Goal: Task Accomplishment & Management: Manage account settings

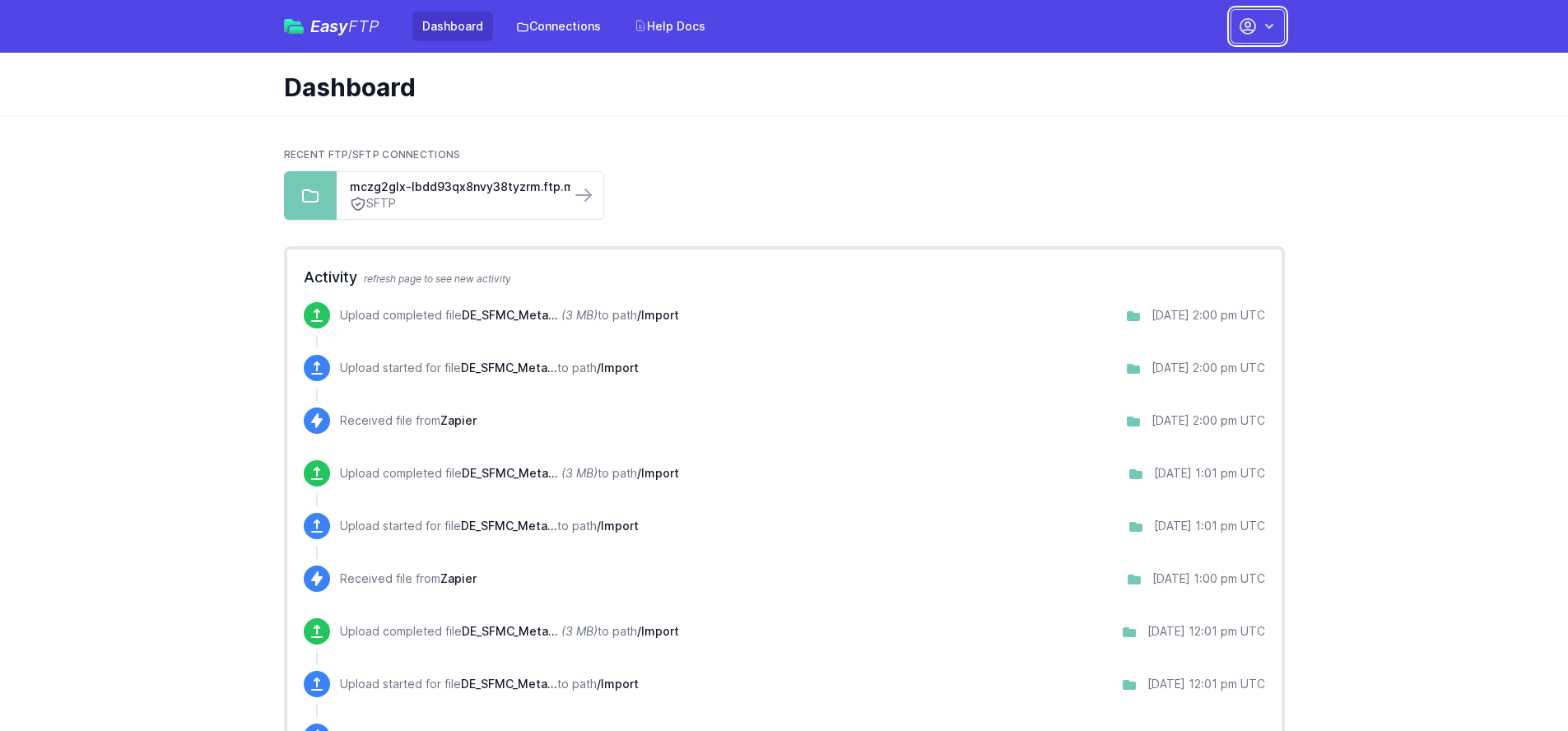
click at [1253, 29] on icon "button" at bounding box center [1247, 26] width 19 height 19
click at [1178, 97] on link "Your Profile" at bounding box center [1205, 97] width 158 height 29
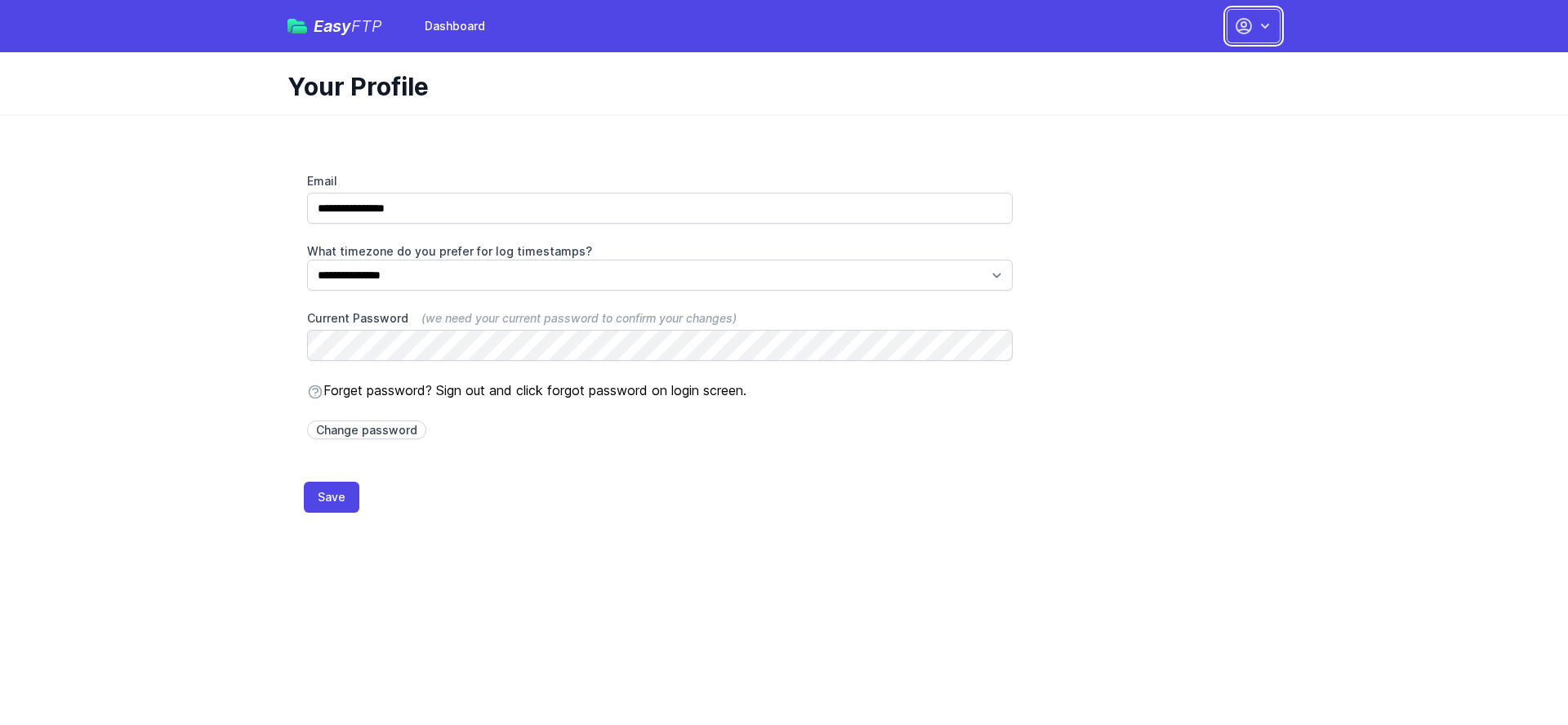
click at [1234, 39] on button "button" at bounding box center [1254, 25] width 54 height 34
click at [1192, 72] on link "Dashboard" at bounding box center [1202, 68] width 157 height 29
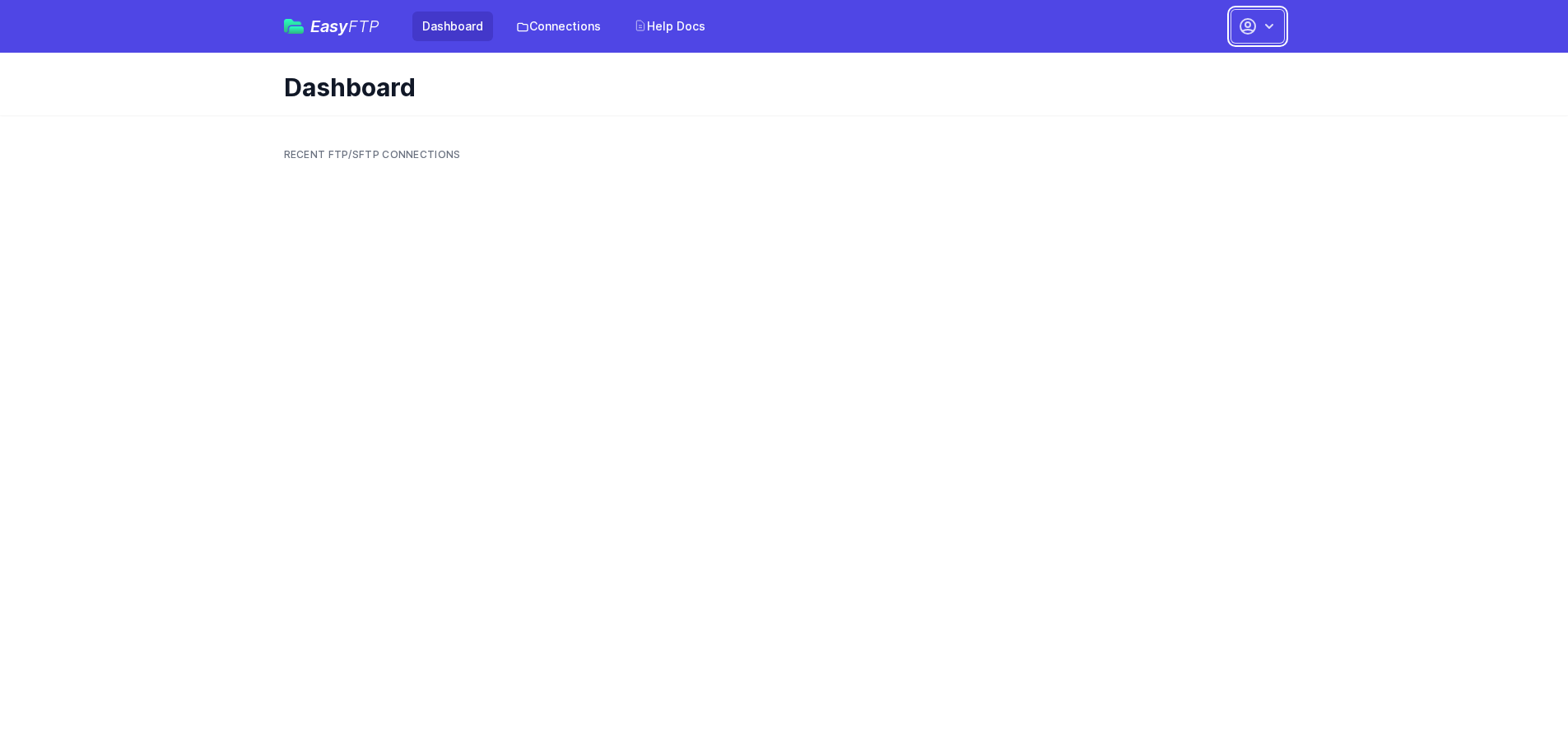
click at [1255, 32] on icon "button" at bounding box center [1247, 26] width 19 height 19
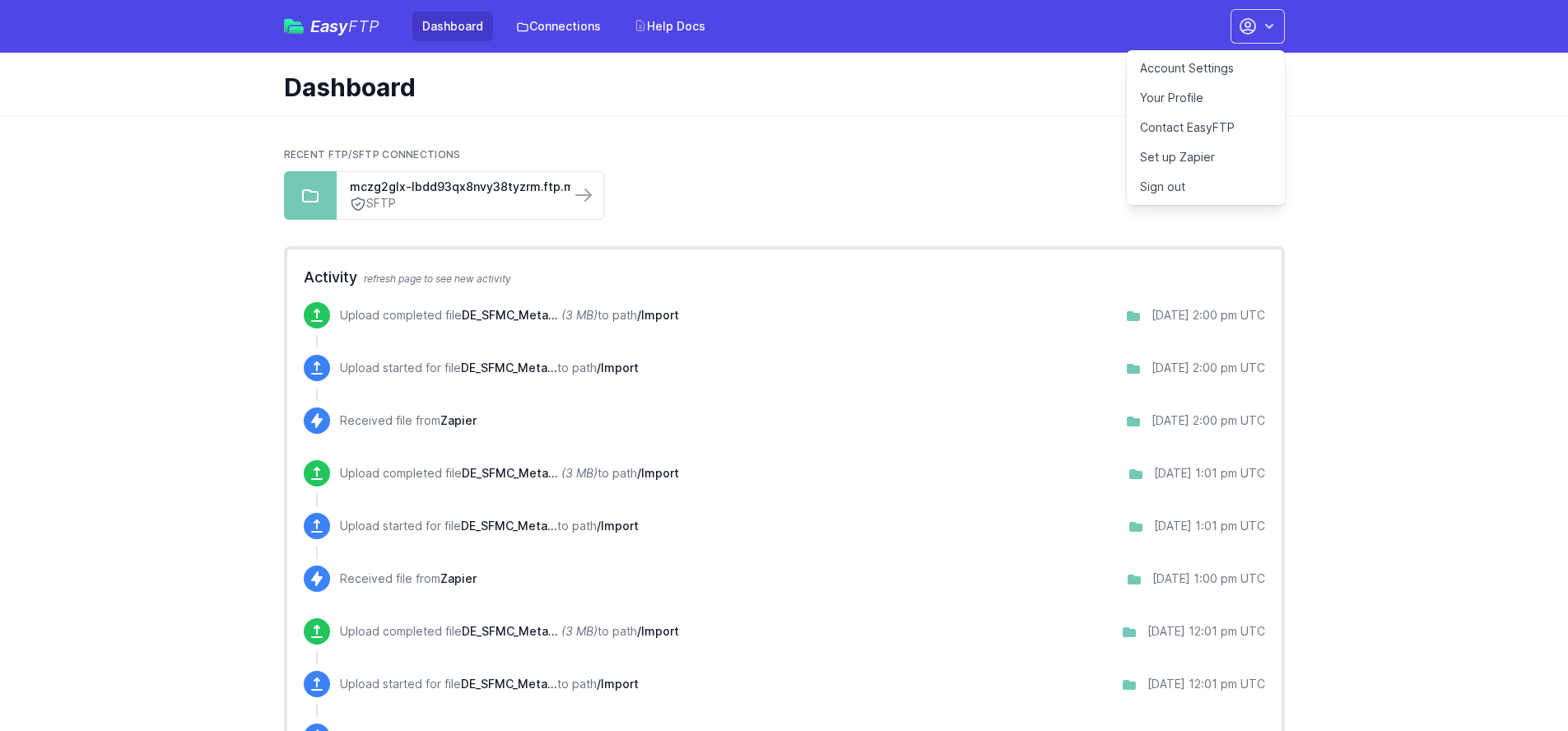
click at [1195, 67] on link "Account Settings" at bounding box center [1205, 68] width 158 height 29
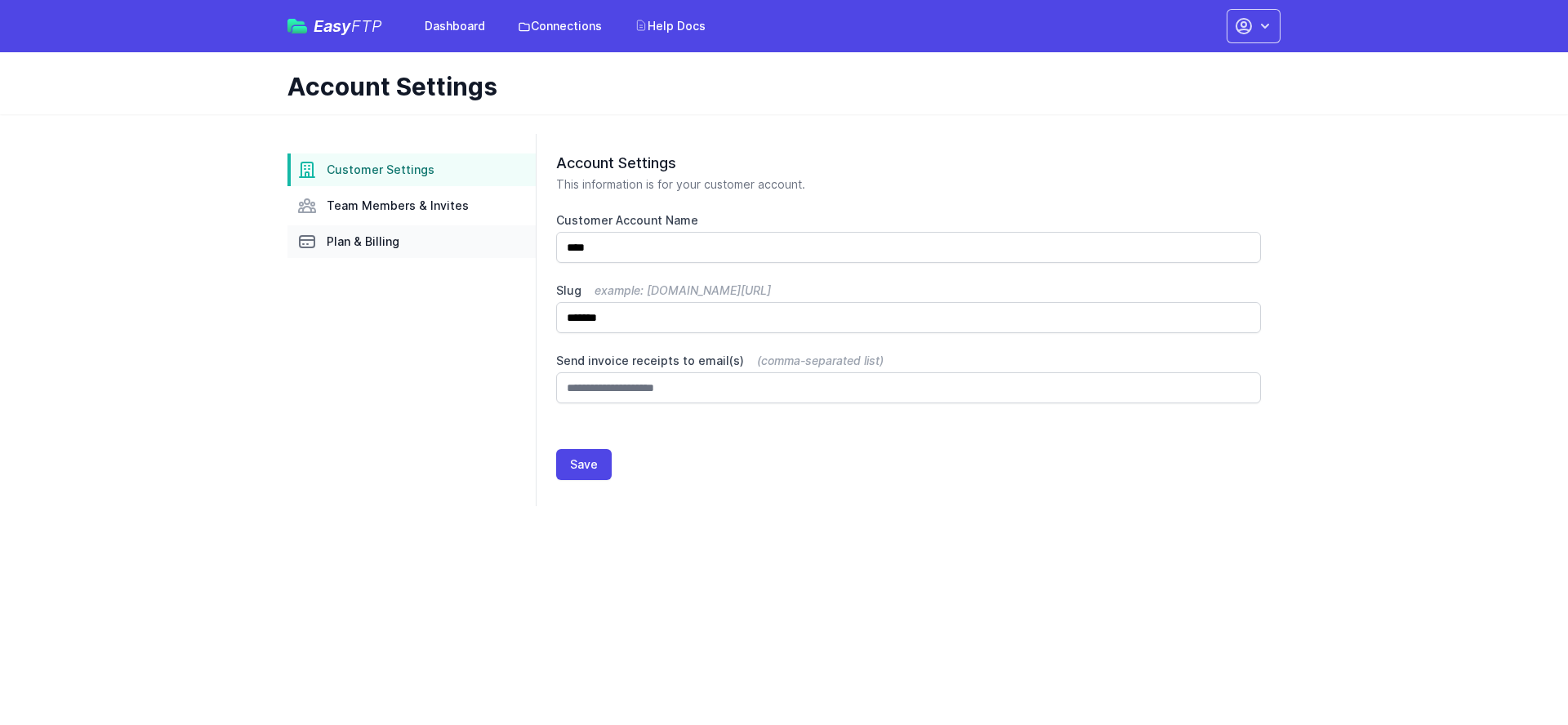
click at [376, 246] on span "Plan & Billing" at bounding box center [363, 242] width 73 height 16
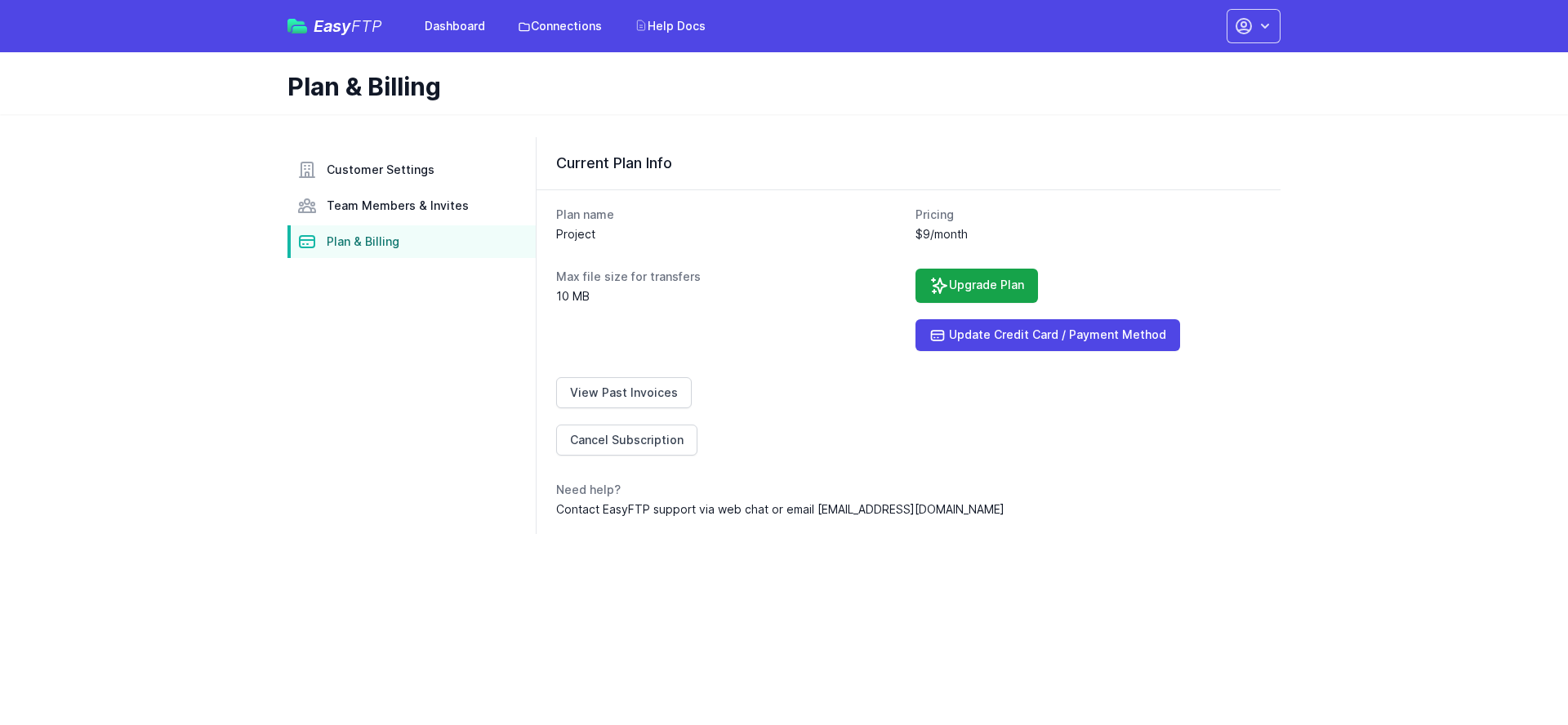
click at [448, 44] on div "Easy FTP Dashboard Connections Help Docs Account Settings Your Profile Contact …" at bounding box center [783, 26] width 993 height 52
click at [450, 34] on link "Dashboard" at bounding box center [454, 26] width 80 height 29
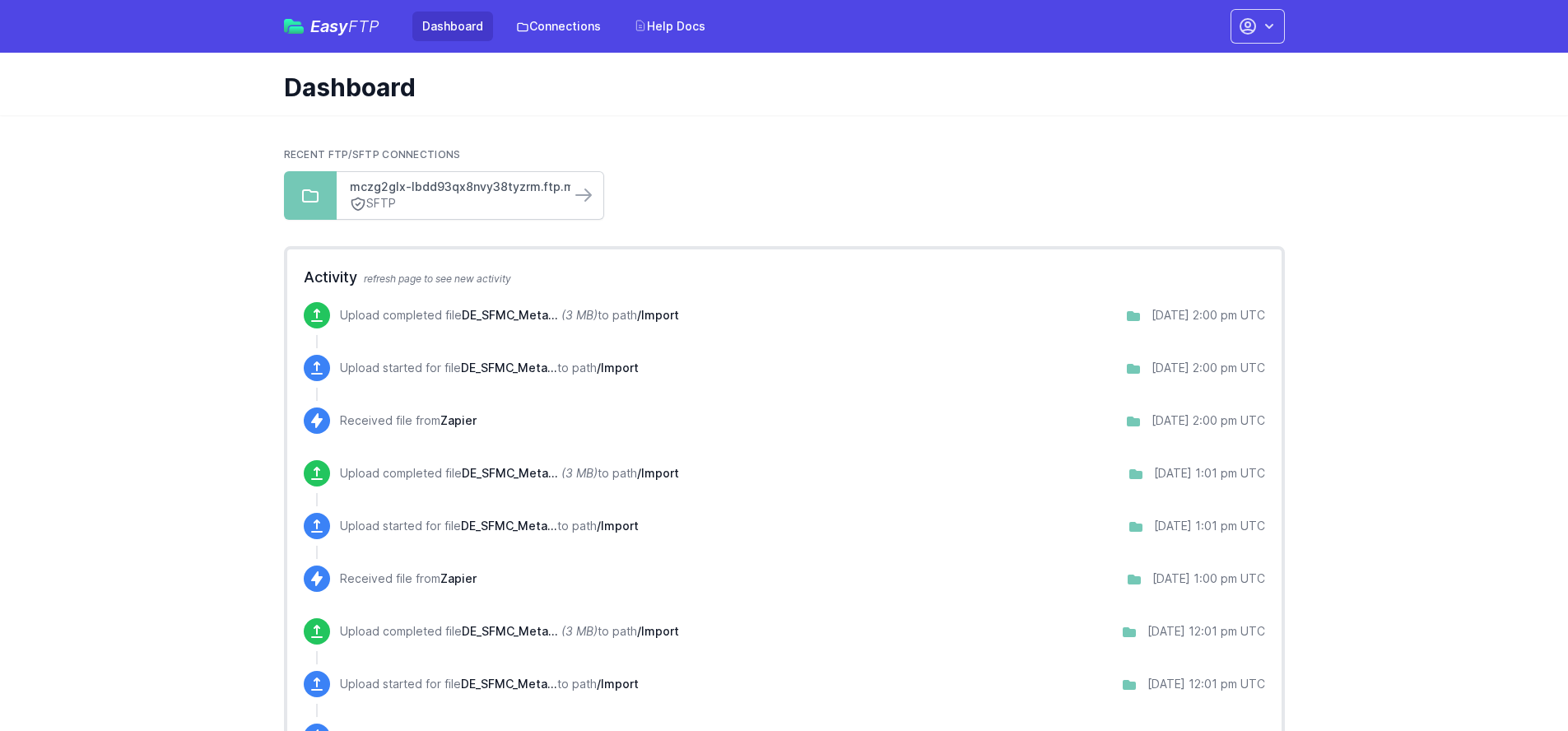
click at [413, 187] on link "mczg2glx-lbdd93qx8nvy38tyzrm.ftp.marketingcloud..." at bounding box center [453, 186] width 208 height 17
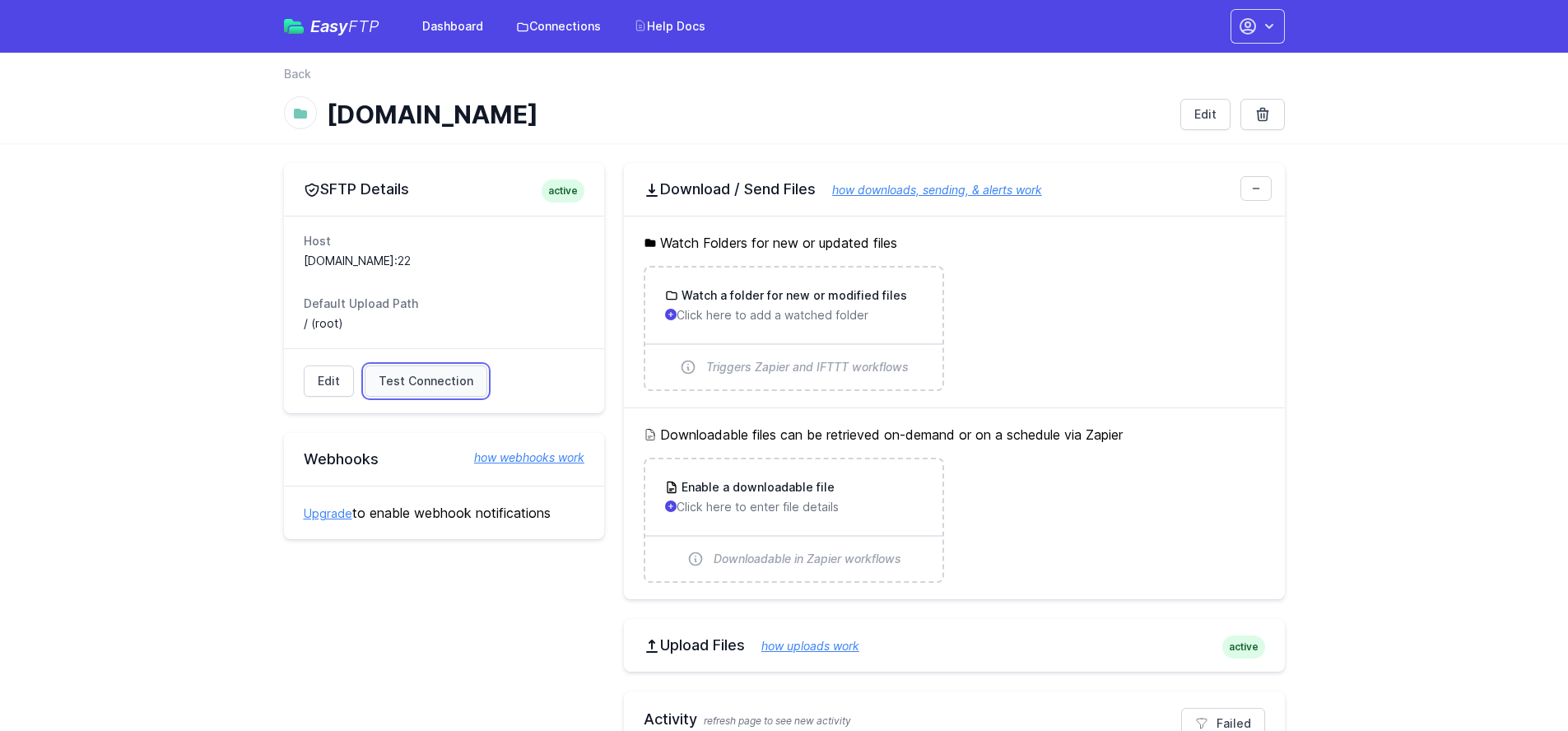
click at [438, 389] on span "Test Connection" at bounding box center [426, 381] width 95 height 17
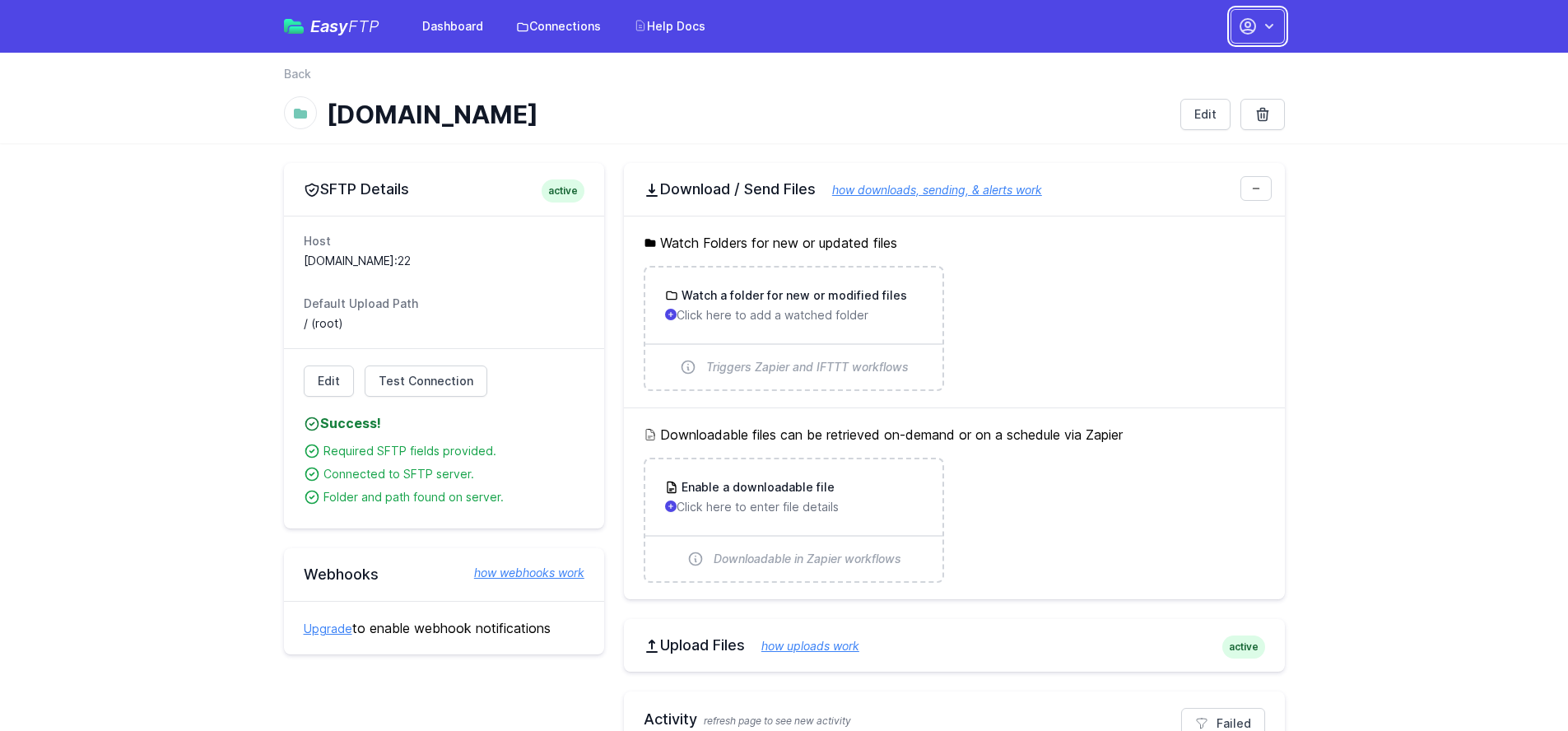
click at [1269, 25] on icon "button" at bounding box center [1269, 26] width 17 height 17
click at [1194, 58] on link "Account Settings" at bounding box center [1205, 68] width 158 height 29
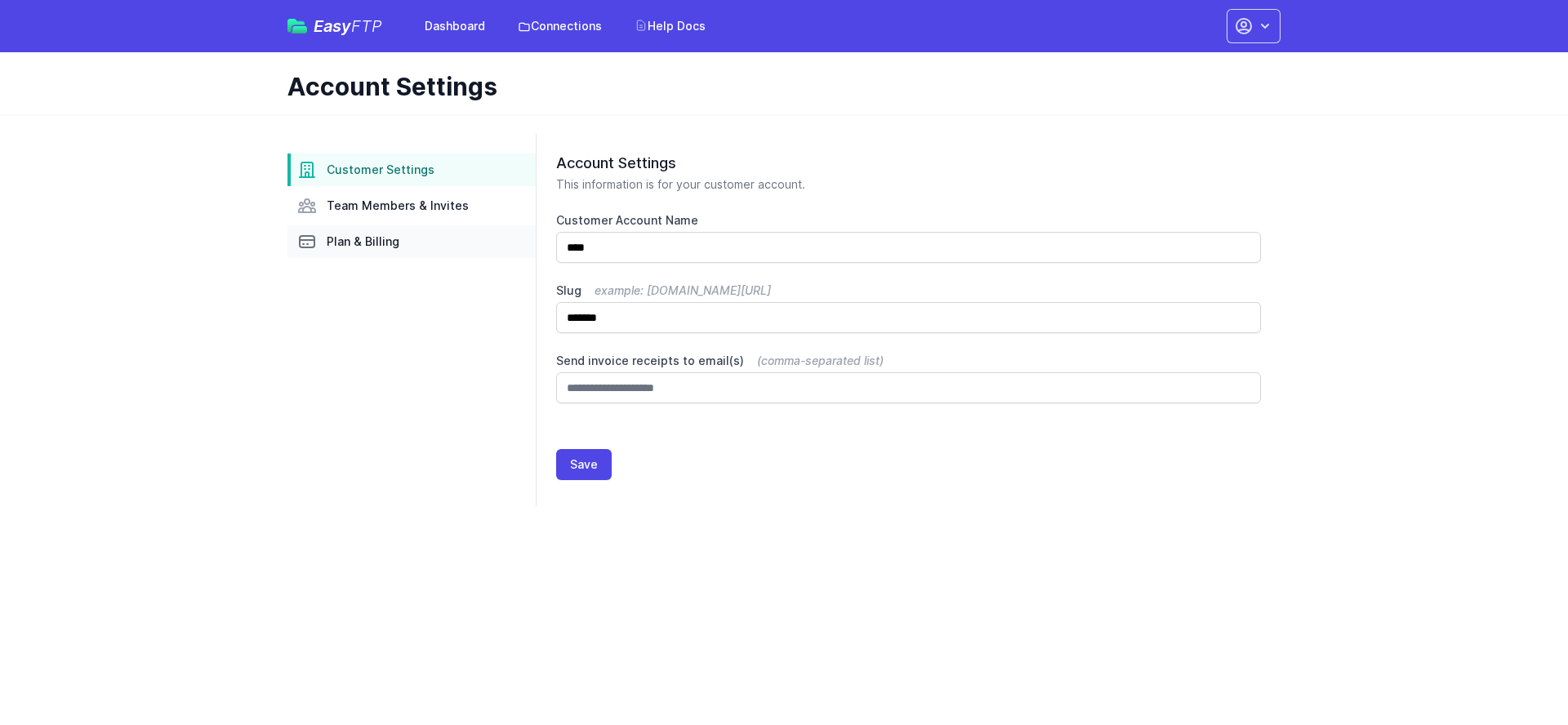
click at [410, 231] on link "Plan & Billing" at bounding box center [411, 242] width 248 height 33
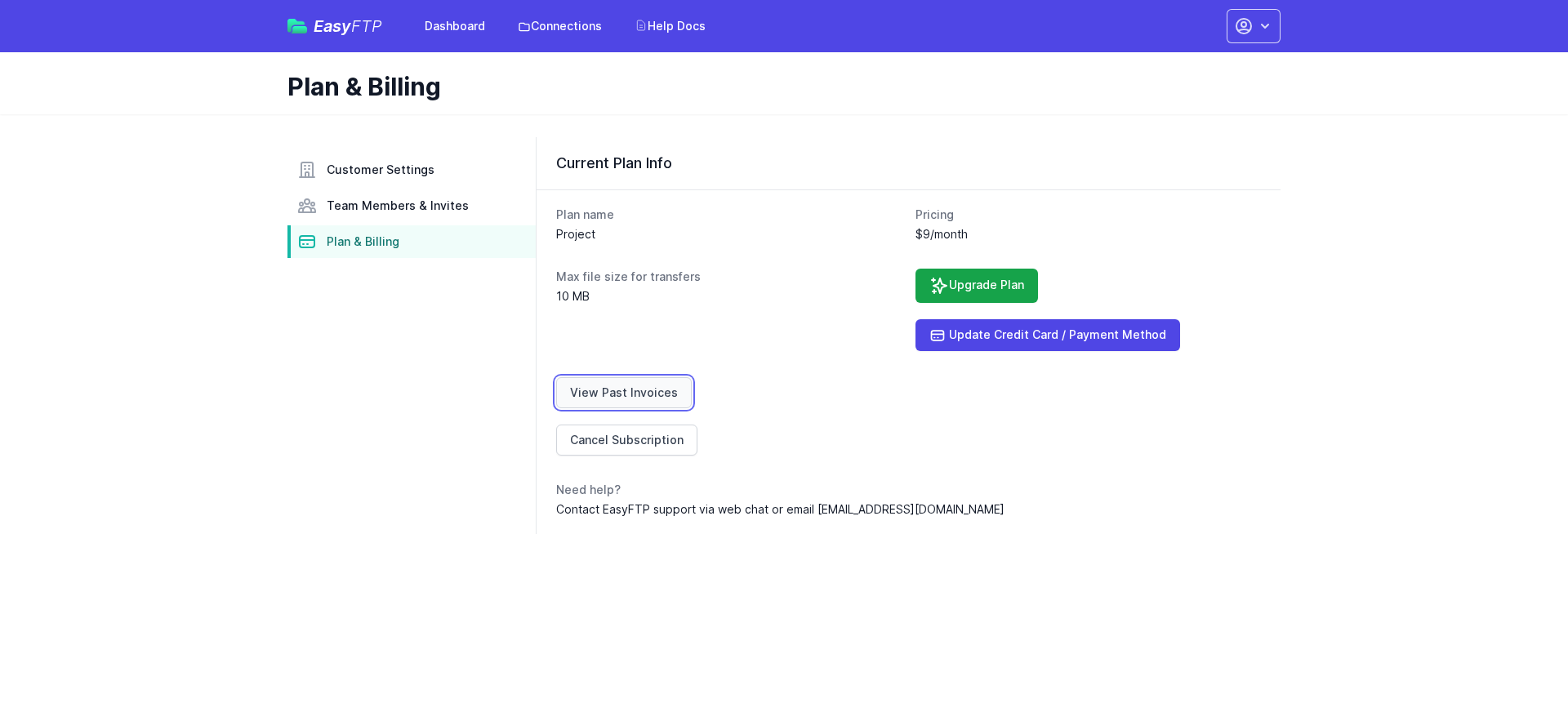
click at [641, 392] on link "View Past Invoices" at bounding box center [624, 392] width 135 height 31
